Goal: Contribute content

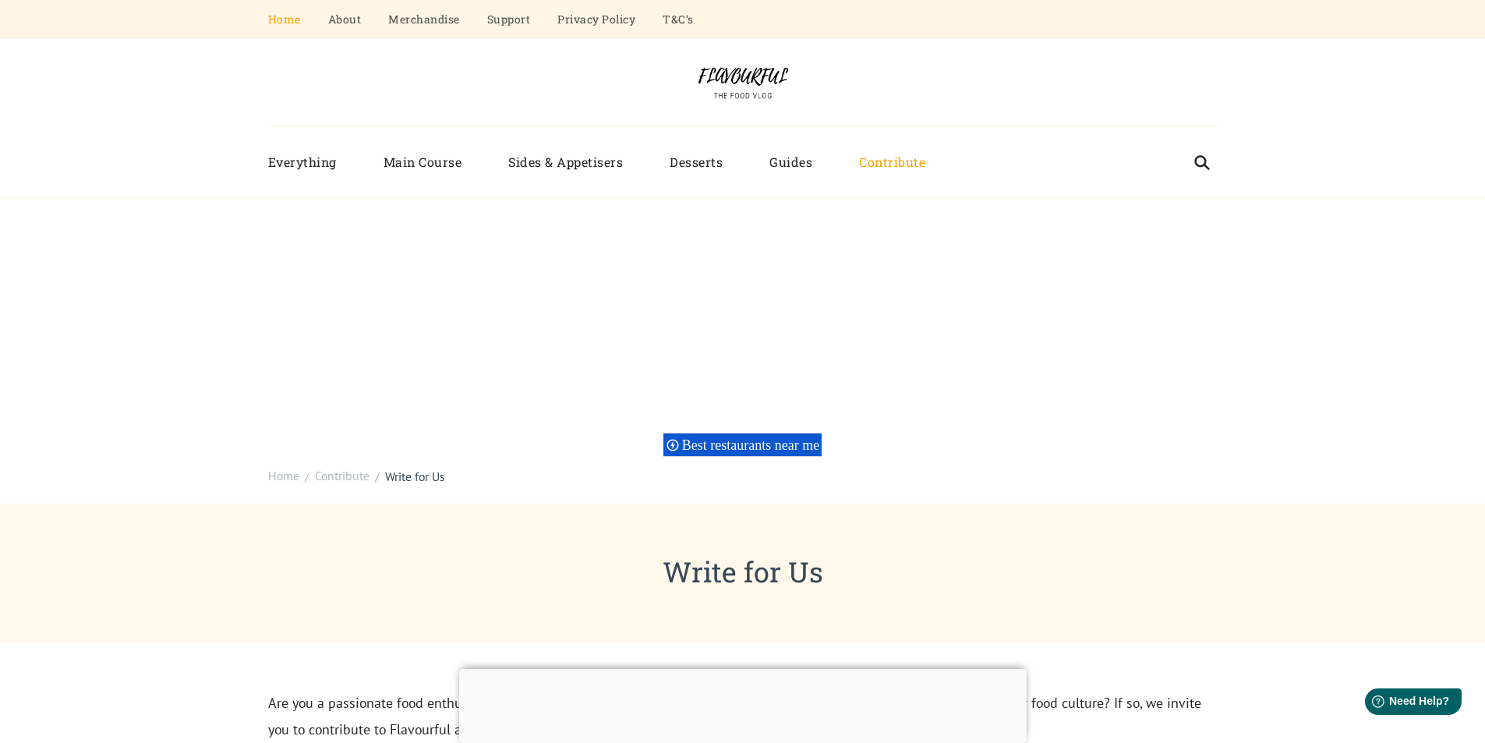
click at [285, 19] on link "Home" at bounding box center [284, 19] width 33 height 39
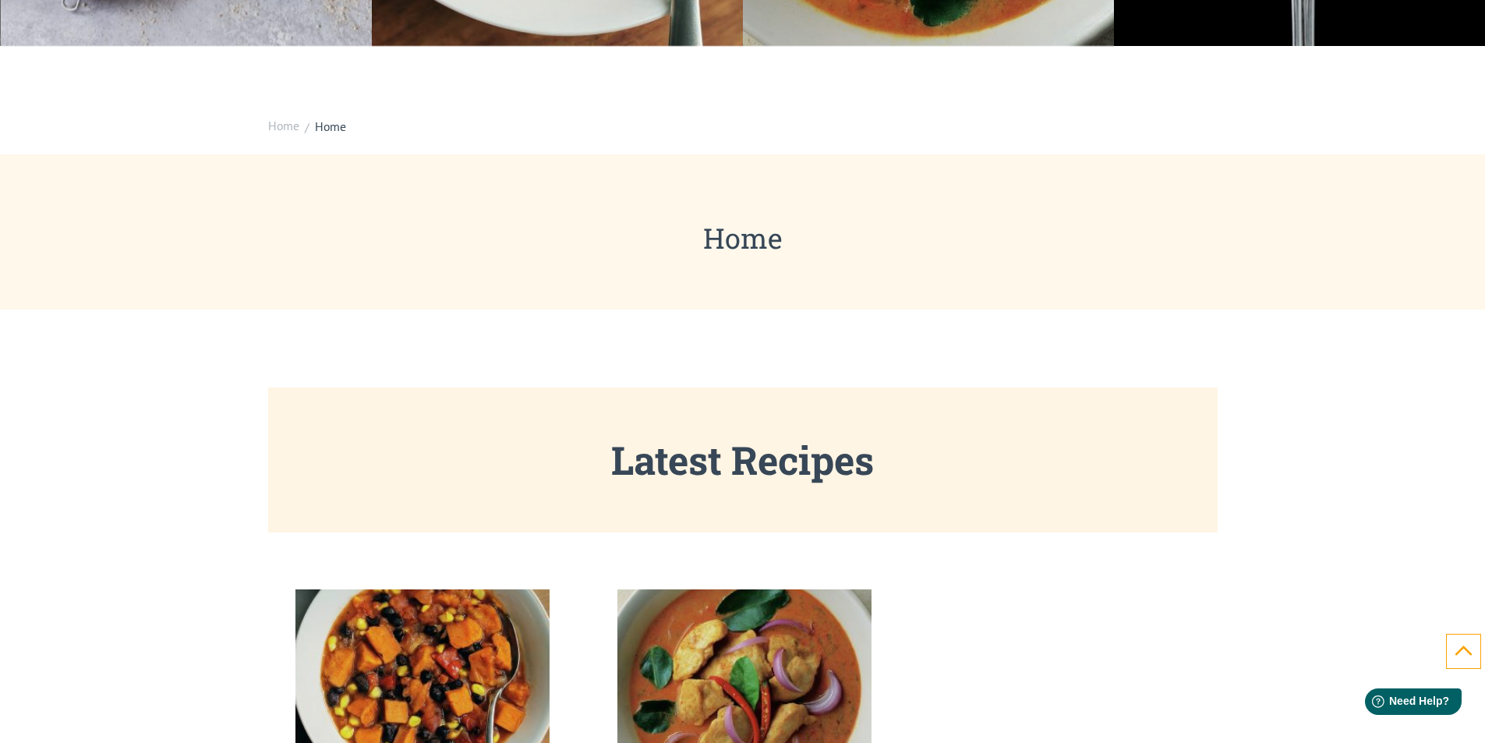
scroll to position [779, 0]
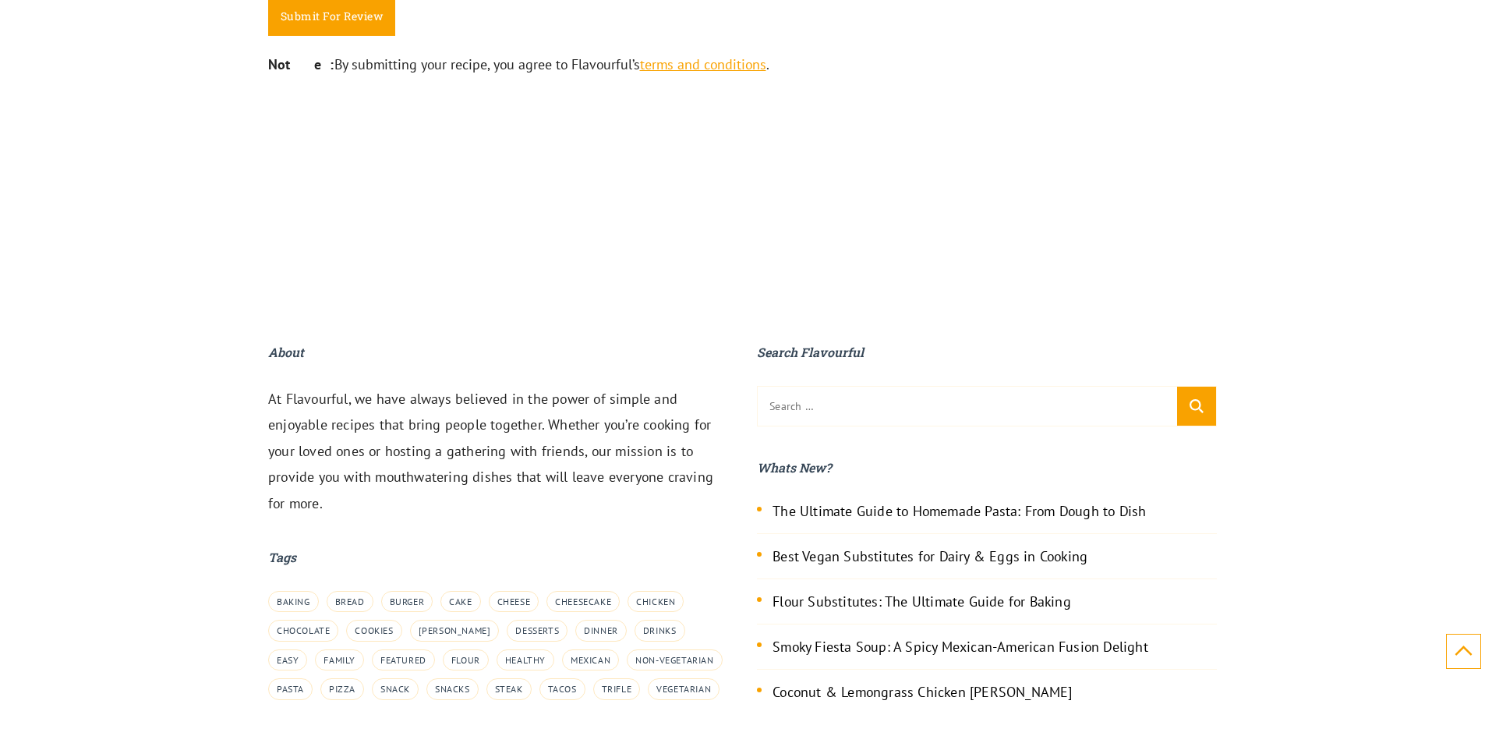
scroll to position [2480, 0]
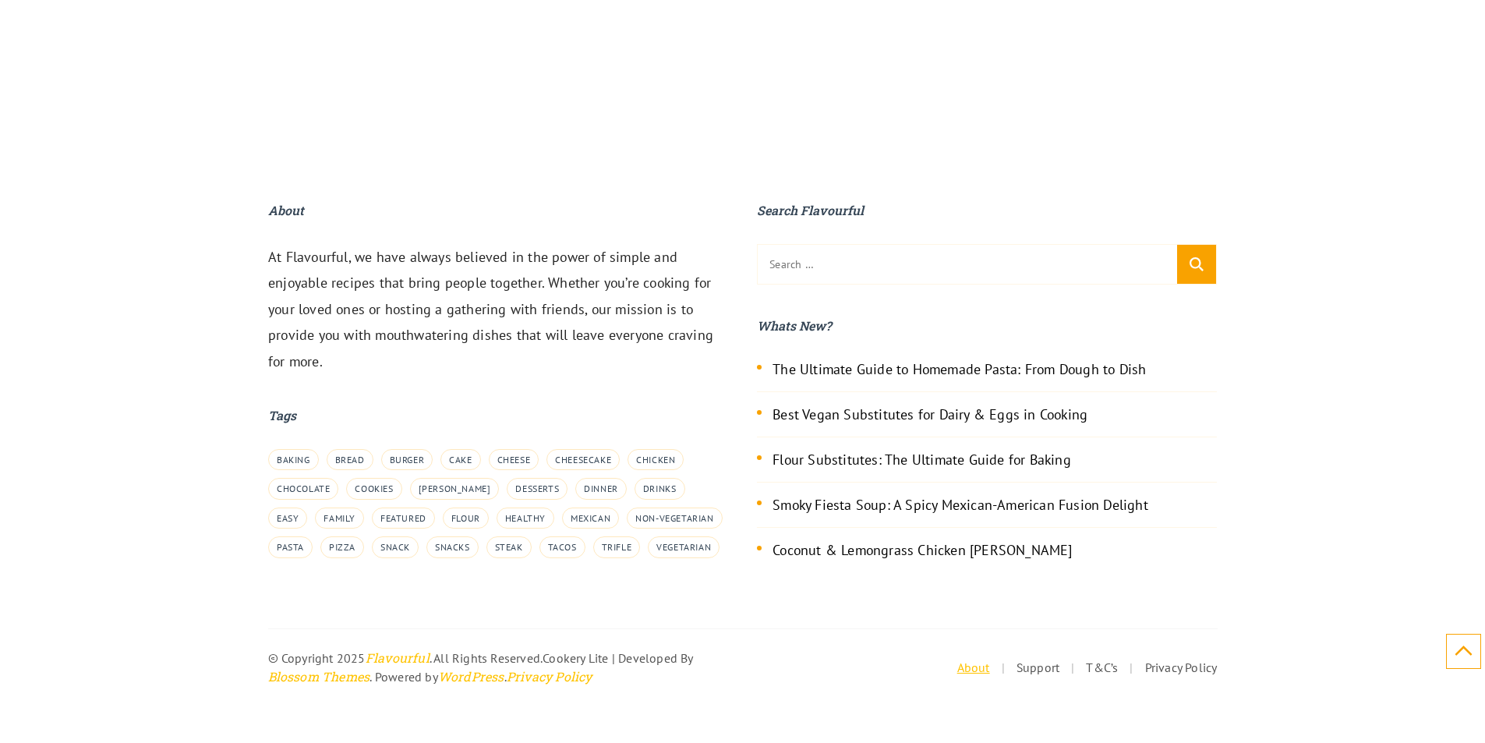
click at [973, 671] on link "About" at bounding box center [973, 667] width 33 height 16
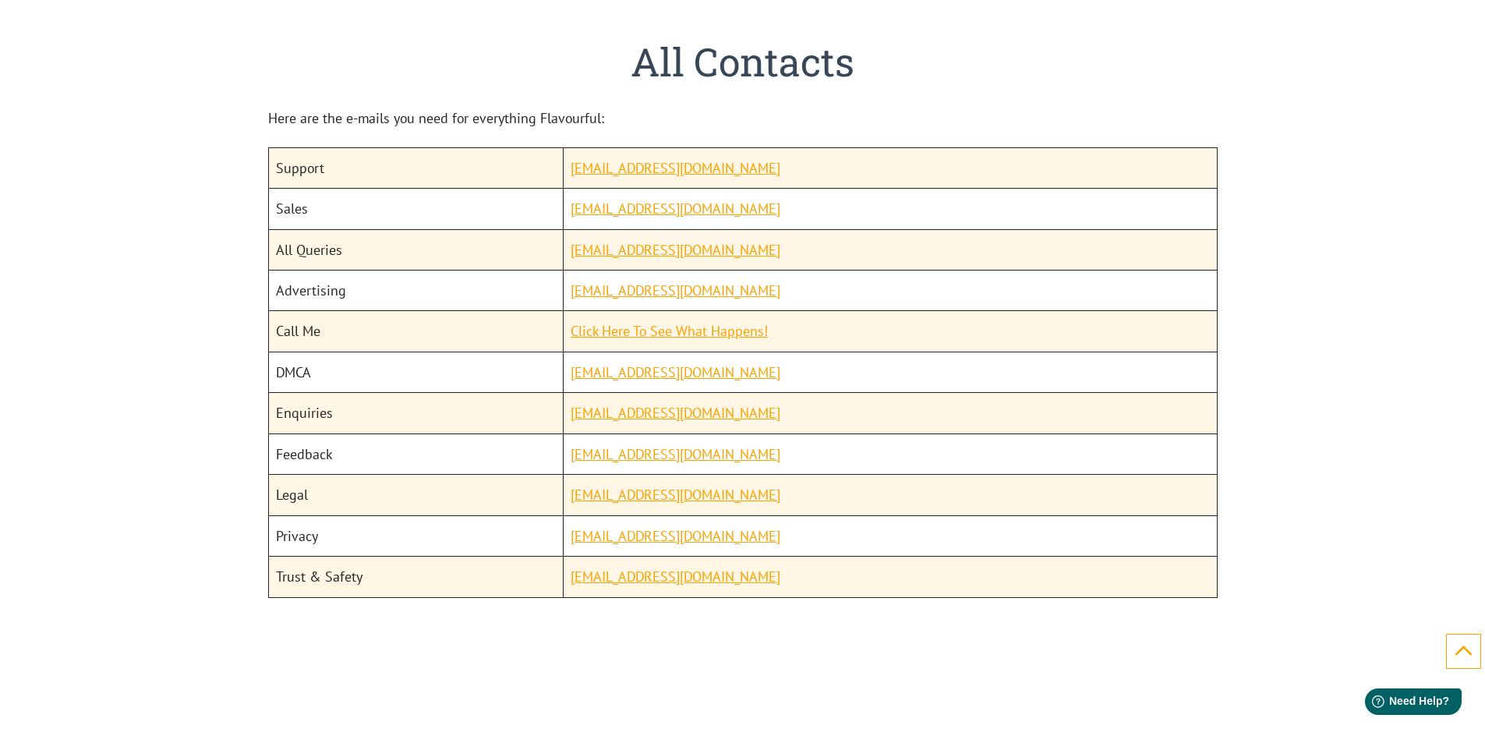
scroll to position [1818, 0]
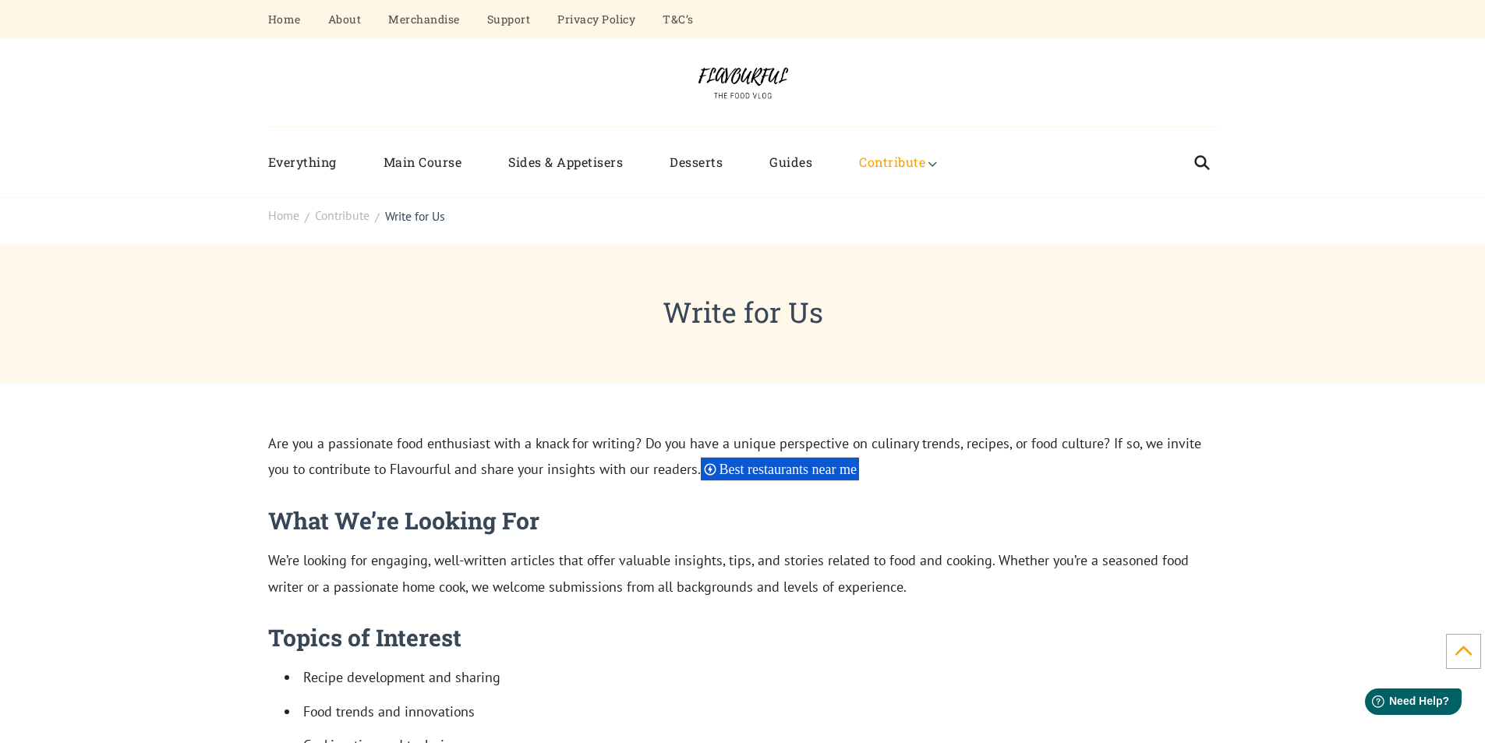
scroll to position [2480, 0]
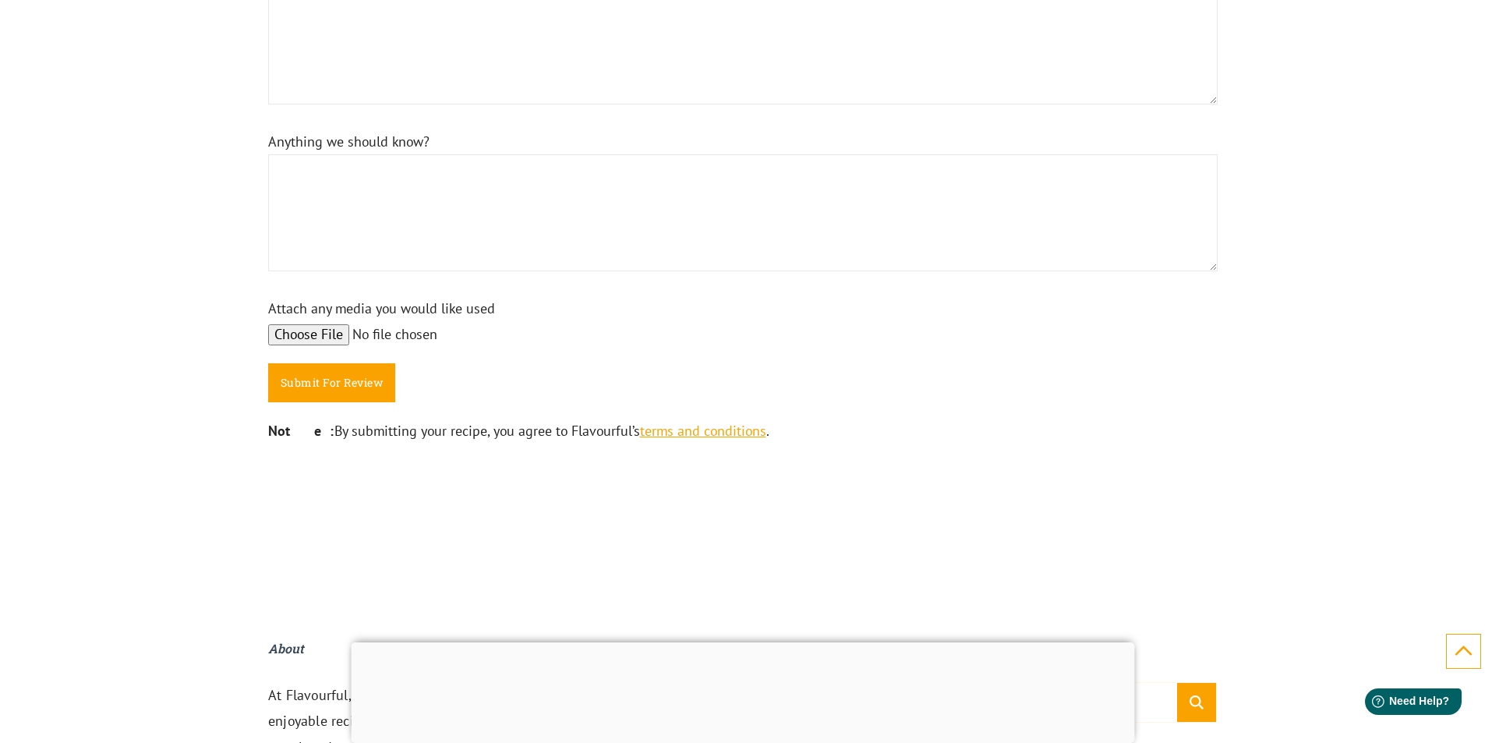
scroll to position [1726, 0]
